Goal: Information Seeking & Learning: Learn about a topic

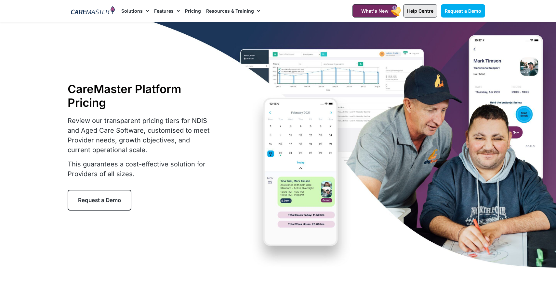
click at [413, 10] on span "Help Centre" at bounding box center [420, 11] width 26 height 6
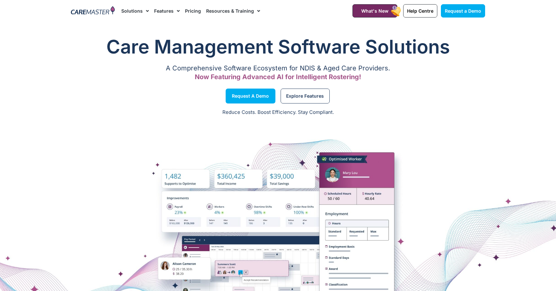
click at [195, 11] on link "Pricing" at bounding box center [193, 11] width 16 height 22
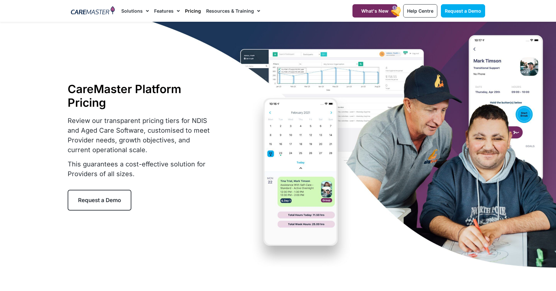
click at [193, 11] on link "Pricing" at bounding box center [193, 11] width 16 height 22
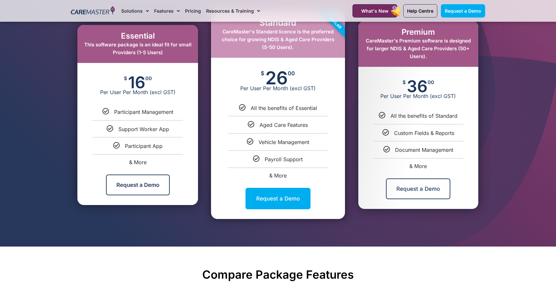
scroll to position [363, 0]
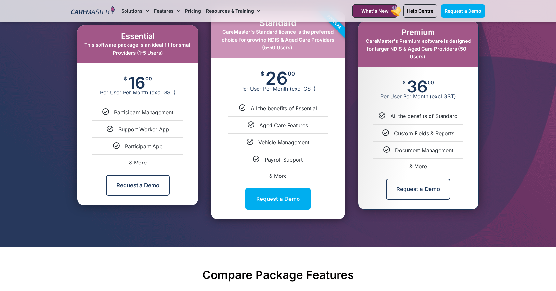
click at [350, 164] on div "Premium CareMaster's Premium software is designed for larger NDIS & Aged Care P…" at bounding box center [418, 115] width 140 height 214
click at [352, 161] on div "Premium CareMaster's Premium software is designed for larger NDIS & Aged Care P…" at bounding box center [418, 115] width 134 height 189
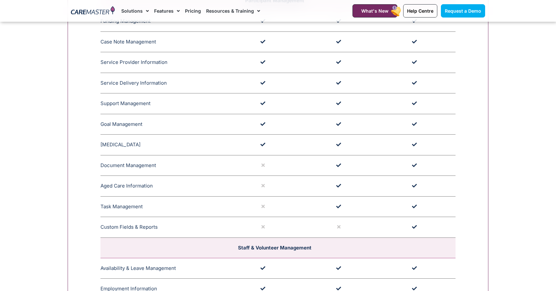
scroll to position [790, 0]
click at [429, 187] on td at bounding box center [417, 186] width 76 height 21
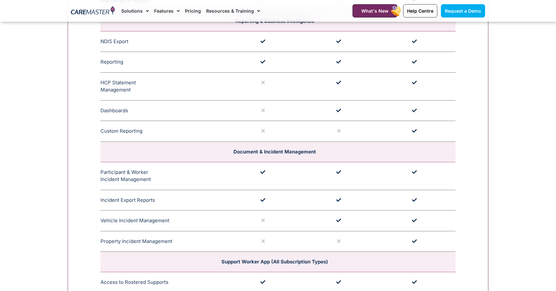
scroll to position [1535, 0]
